Goal: Transaction & Acquisition: Register for event/course

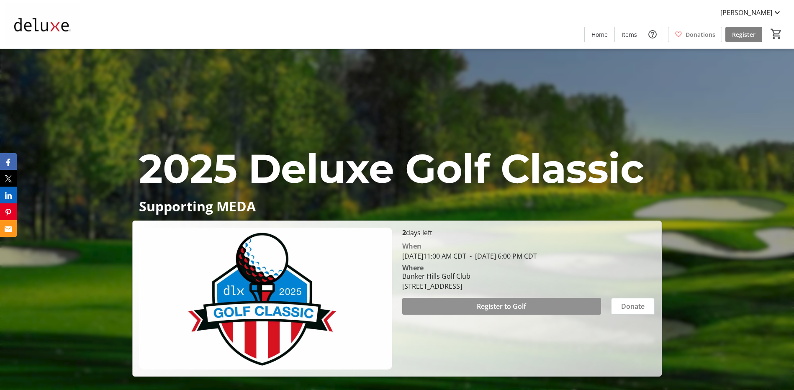
click at [538, 304] on span at bounding box center [501, 306] width 199 height 20
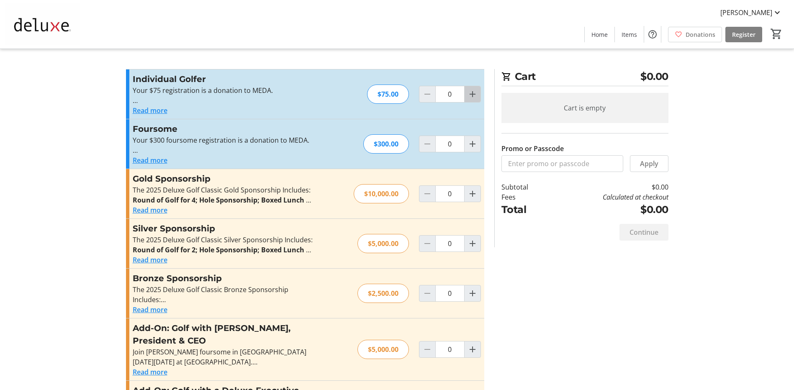
click at [471, 93] on mat-icon "Increment by one" at bounding box center [472, 94] width 10 height 10
type input "2"
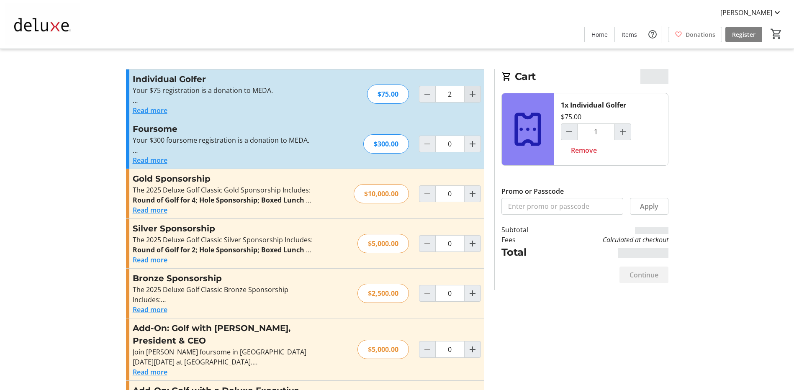
type input "2"
click at [471, 93] on mat-icon "Increment by one" at bounding box center [472, 94] width 10 height 10
type input "3"
click at [651, 276] on span "Continue" at bounding box center [643, 275] width 29 height 10
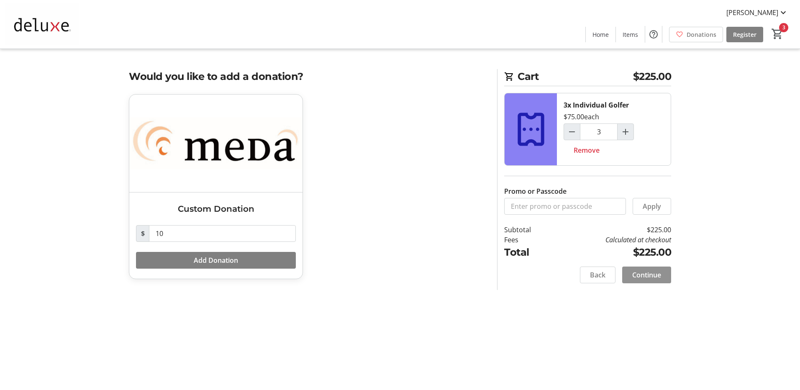
click at [649, 274] on span "Continue" at bounding box center [646, 275] width 29 height 10
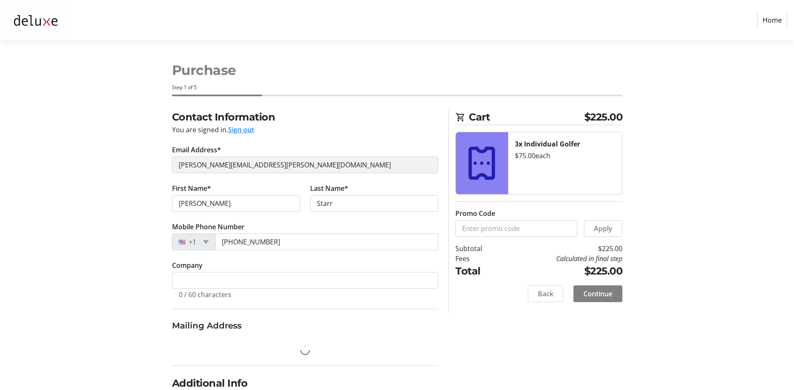
select select "US"
